Goal: Task Accomplishment & Management: Manage account settings

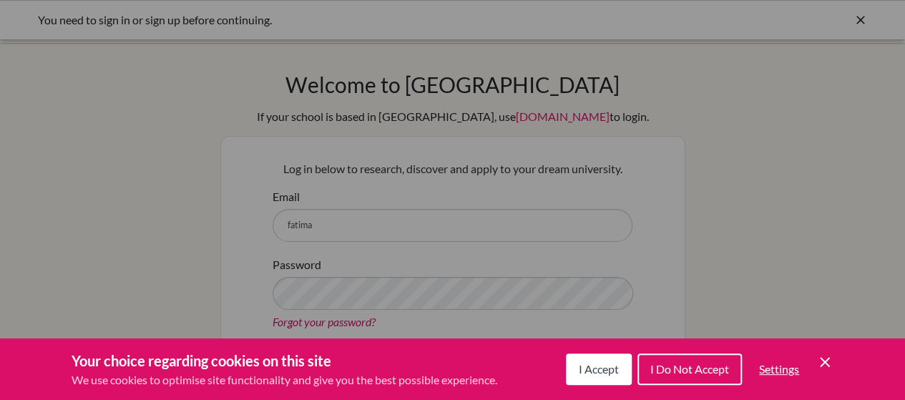
click at [572, 363] on button "I Accept" at bounding box center [599, 368] width 66 height 31
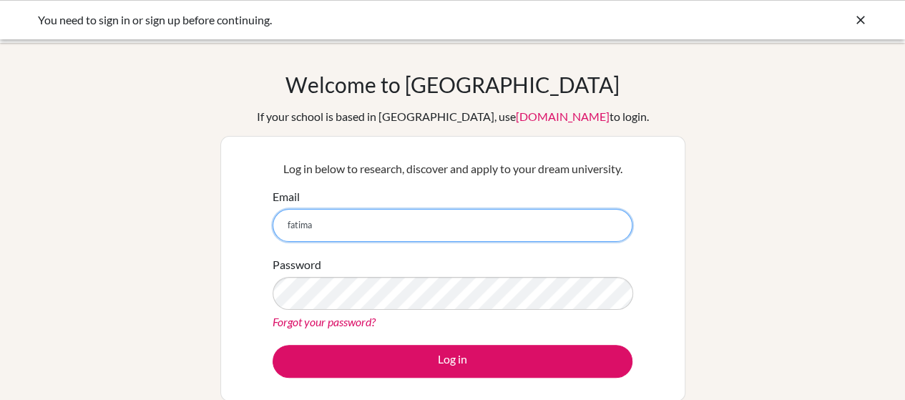
drag, startPoint x: 430, startPoint y: 230, endPoint x: 409, endPoint y: 234, distance: 21.2
click at [413, 234] on input "fatima" at bounding box center [452, 225] width 360 height 33
type input "[EMAIL_ADDRESS][DOMAIN_NAME]"
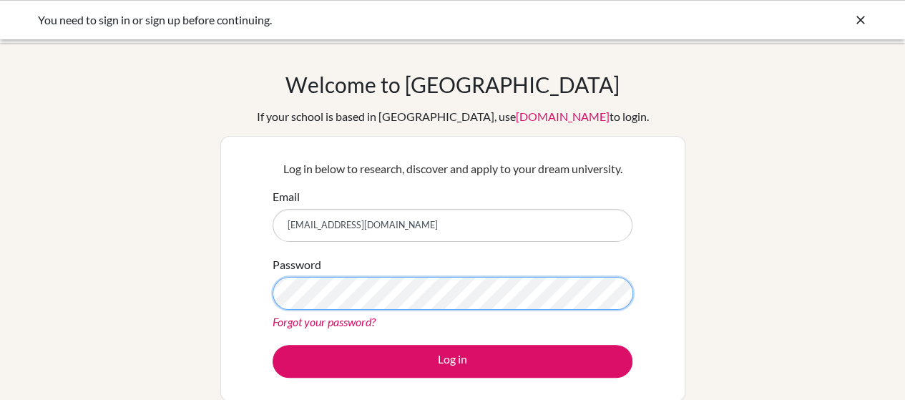
click at [272, 345] on button "Log in" at bounding box center [452, 361] width 360 height 33
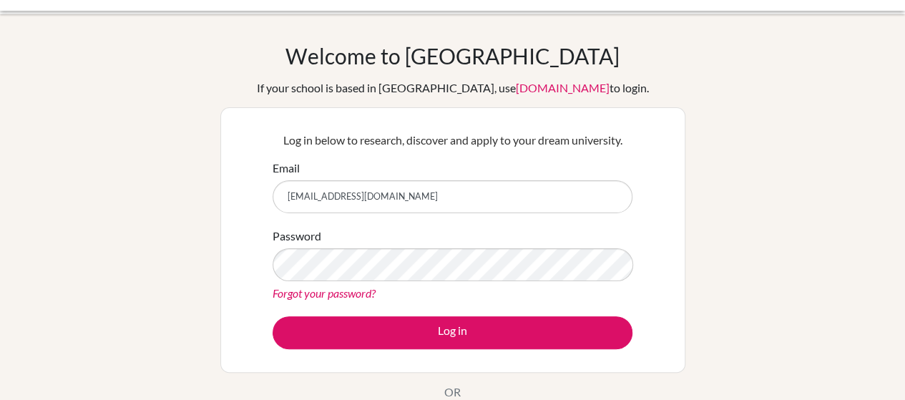
scroll to position [31, 0]
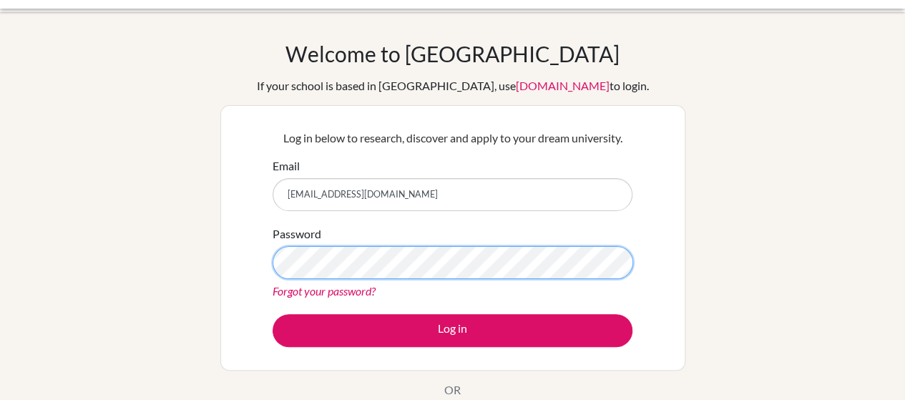
click at [272, 314] on button "Log in" at bounding box center [452, 330] width 360 height 33
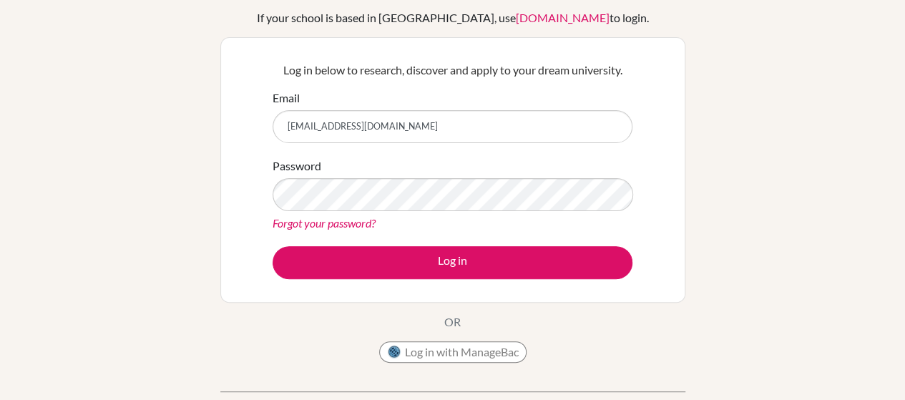
scroll to position [94, 0]
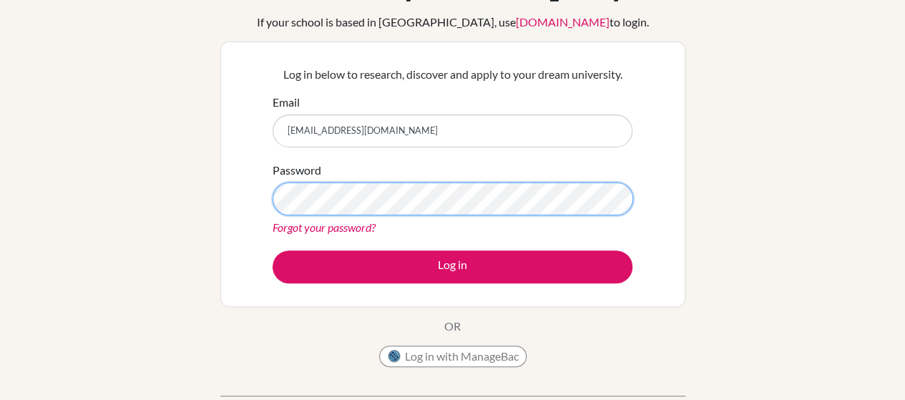
click at [272, 250] on button "Log in" at bounding box center [452, 266] width 360 height 33
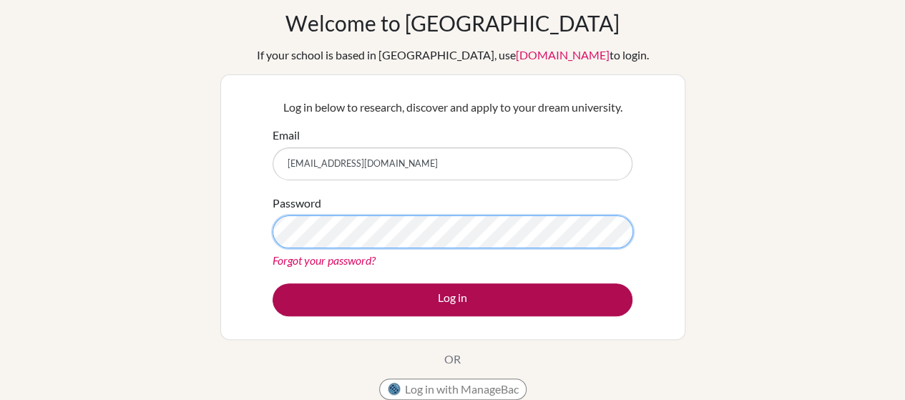
scroll to position [99, 0]
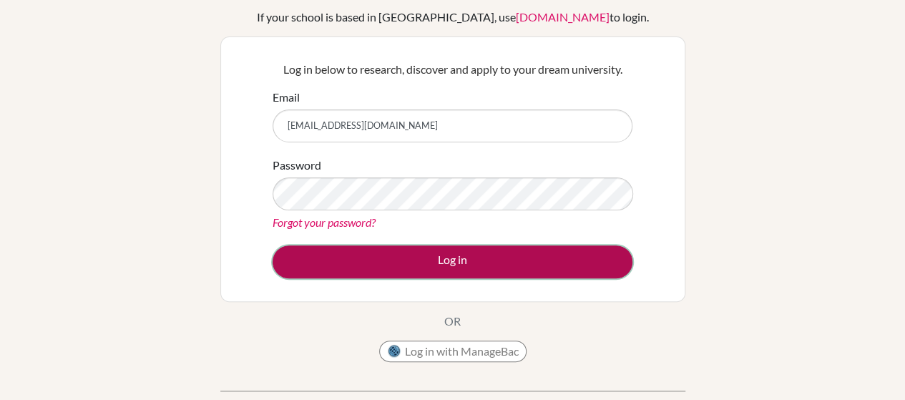
click at [469, 266] on button "Log in" at bounding box center [452, 261] width 360 height 33
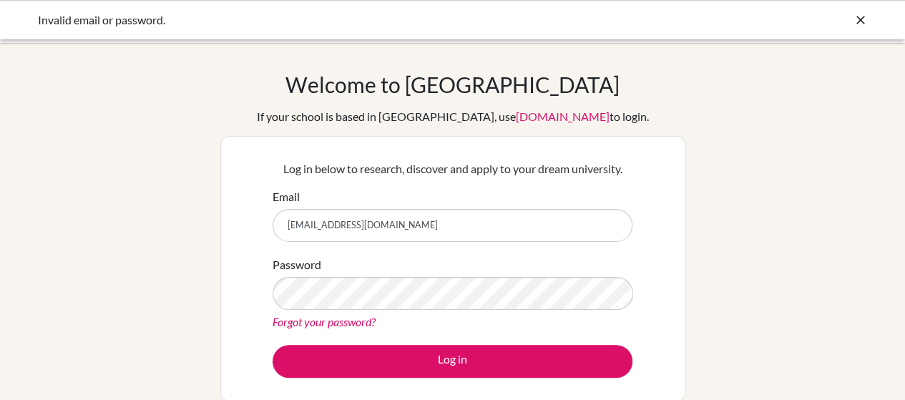
click at [859, 18] on icon at bounding box center [860, 20] width 14 height 14
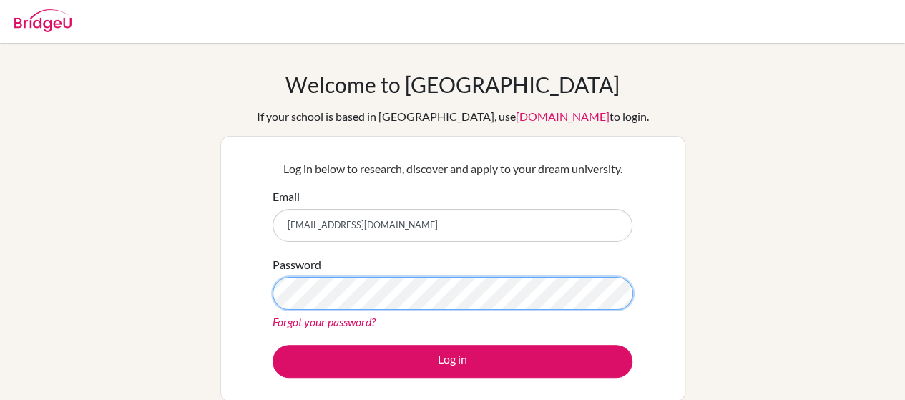
click at [272, 345] on button "Log in" at bounding box center [452, 361] width 360 height 33
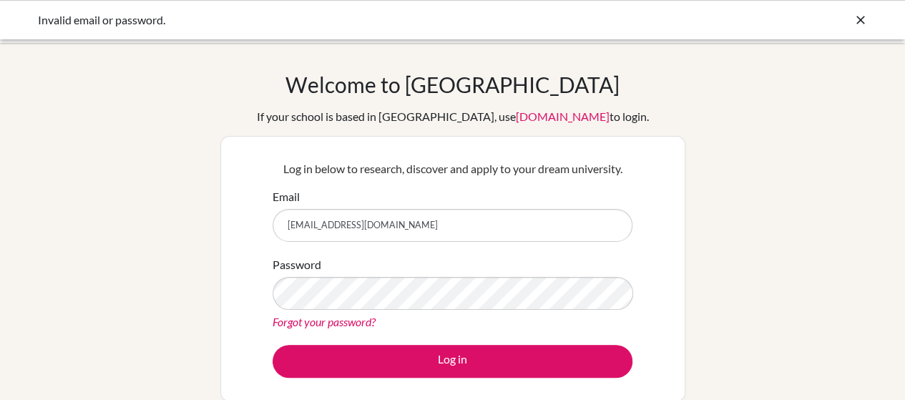
click at [855, 14] on icon at bounding box center [860, 20] width 14 height 14
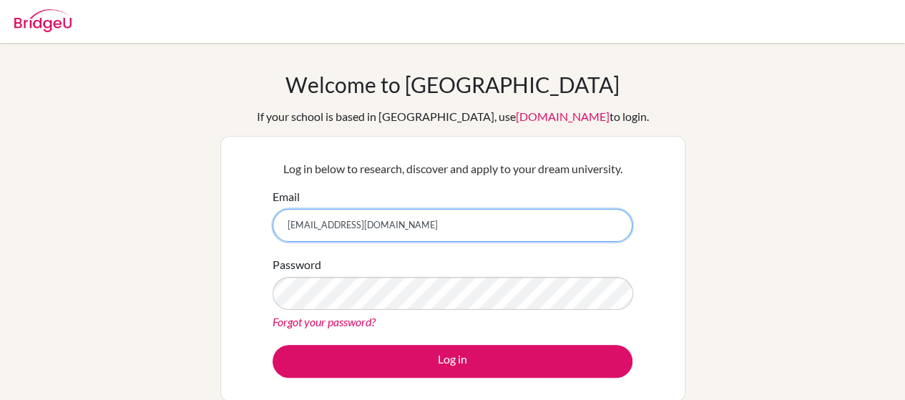
drag, startPoint x: 427, startPoint y: 232, endPoint x: 91, endPoint y: 130, distance: 351.4
click at [9, 130] on div "Welcome to BridgeU If your school is based in China, use app.bridge-u.com.cn to…" at bounding box center [452, 306] width 905 height 468
type input "[EMAIL_ADDRESS][DOMAIN_NAME]"
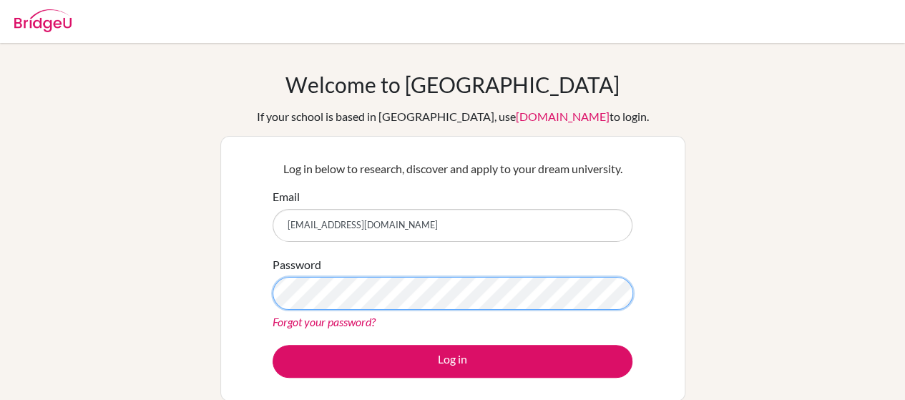
click at [272, 345] on button "Log in" at bounding box center [452, 361] width 360 height 33
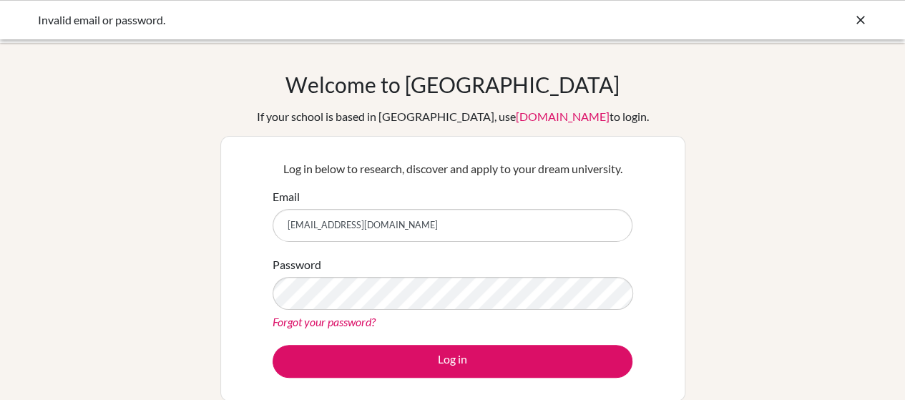
type input "[EMAIL_ADDRESS][DOMAIN_NAME]"
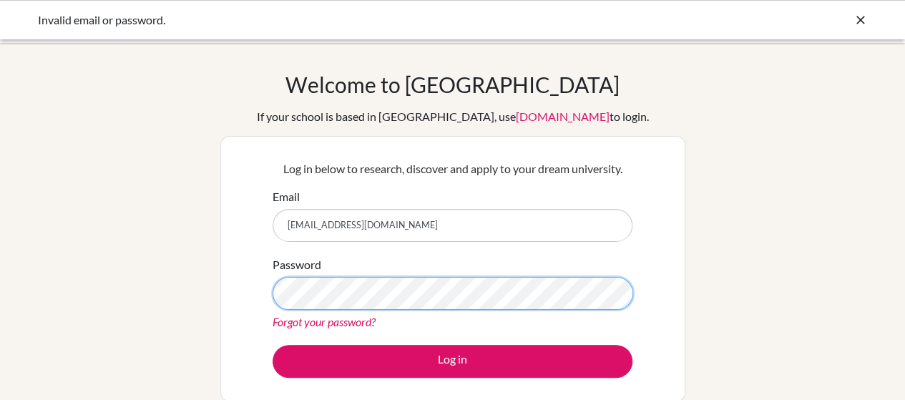
click at [272, 345] on button "Log in" at bounding box center [452, 361] width 360 height 33
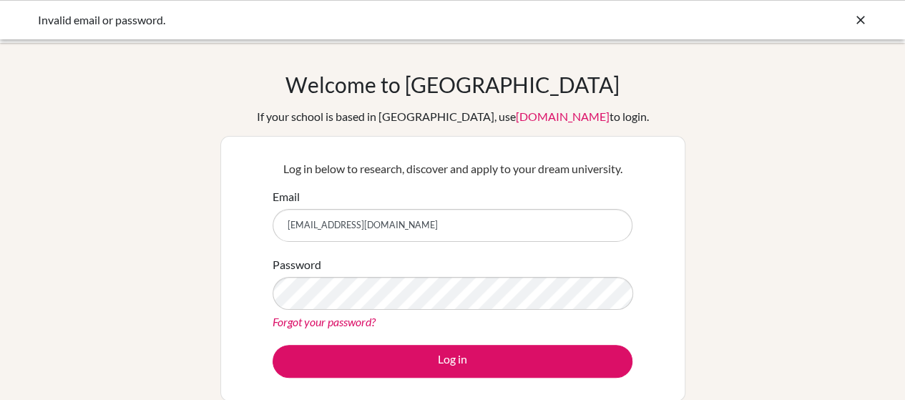
drag, startPoint x: 861, startPoint y: 18, endPoint x: 847, endPoint y: 18, distance: 14.3
click at [857, 18] on icon at bounding box center [860, 20] width 14 height 14
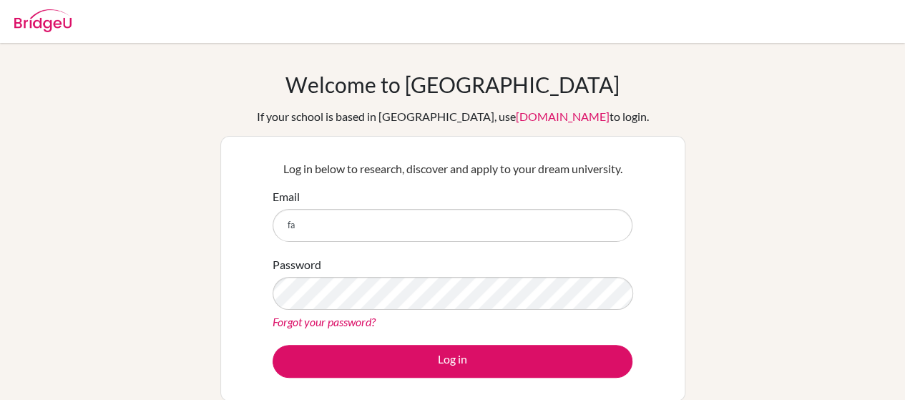
type input "[EMAIL_ADDRESS][DOMAIN_NAME]"
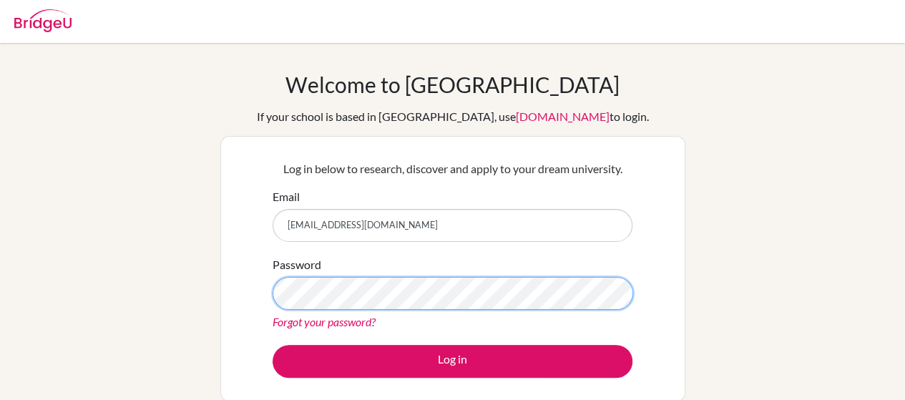
click at [272, 345] on button "Log in" at bounding box center [452, 361] width 360 height 33
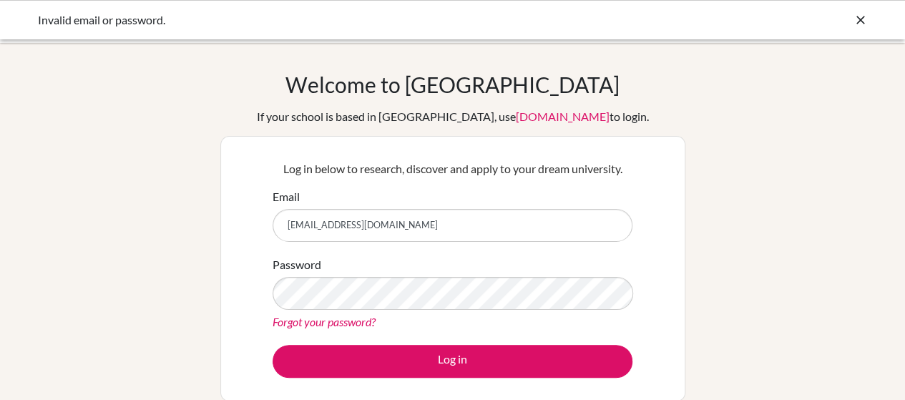
drag, startPoint x: 416, startPoint y: 217, endPoint x: 233, endPoint y: 217, distance: 182.4
click at [233, 217] on div "Log in below to research, discover and apply to your dream university. Email fa…" at bounding box center [452, 268] width 465 height 265
type input "fatimahotry@gmail.com"
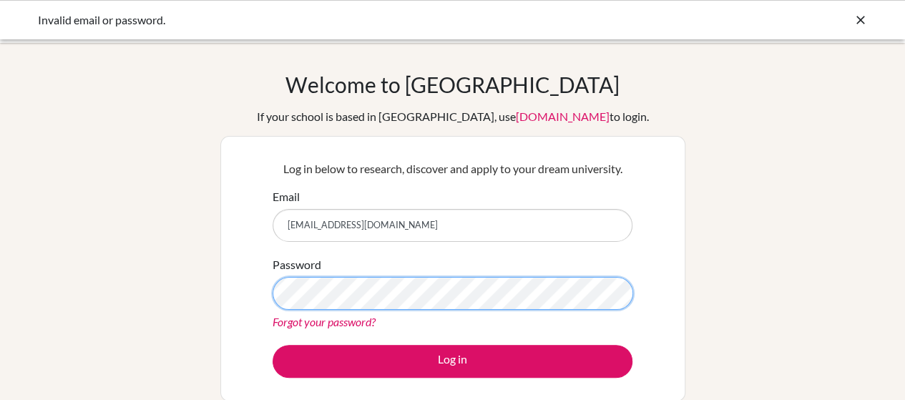
click at [272, 345] on button "Log in" at bounding box center [452, 361] width 360 height 33
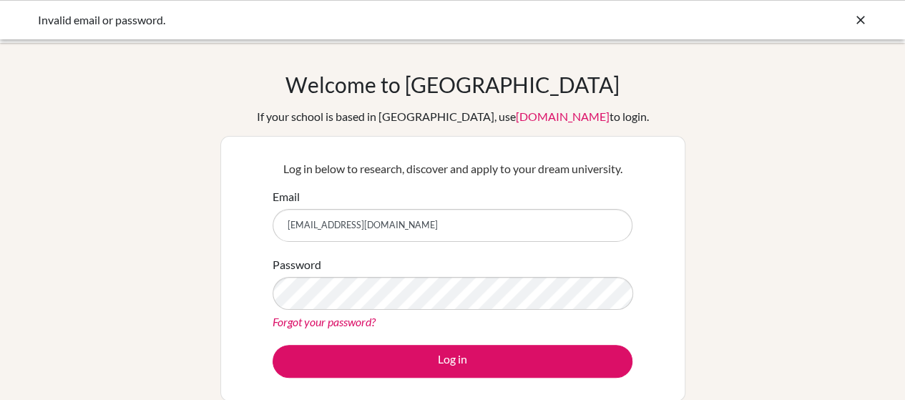
drag, startPoint x: 441, startPoint y: 217, endPoint x: 54, endPoint y: 235, distance: 387.3
click at [0, 238] on div "Welcome to [GEOGRAPHIC_DATA] If your school is based in [GEOGRAPHIC_DATA], use …" at bounding box center [452, 306] width 905 height 468
